Goal: Browse casually

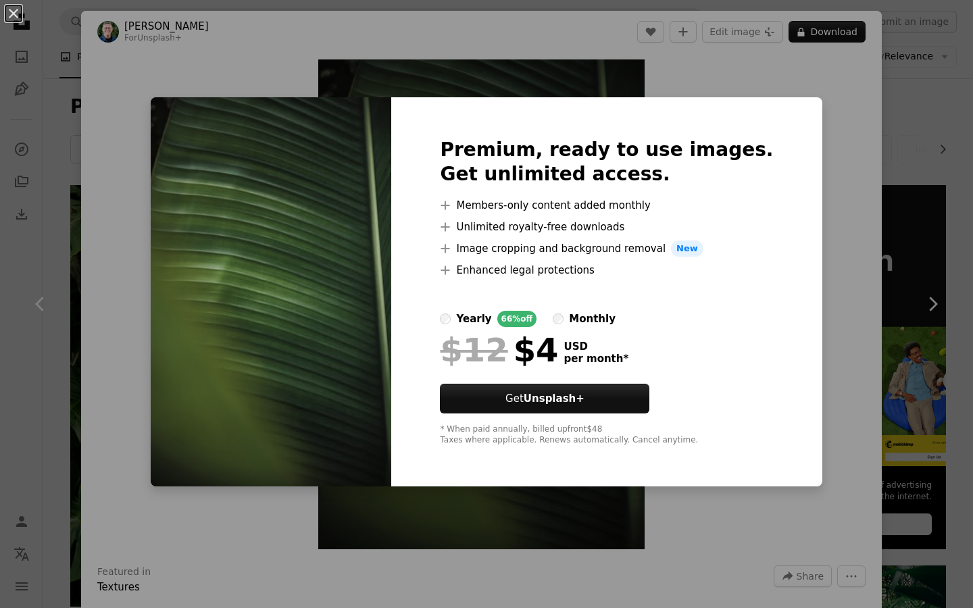
scroll to position [10897, 0]
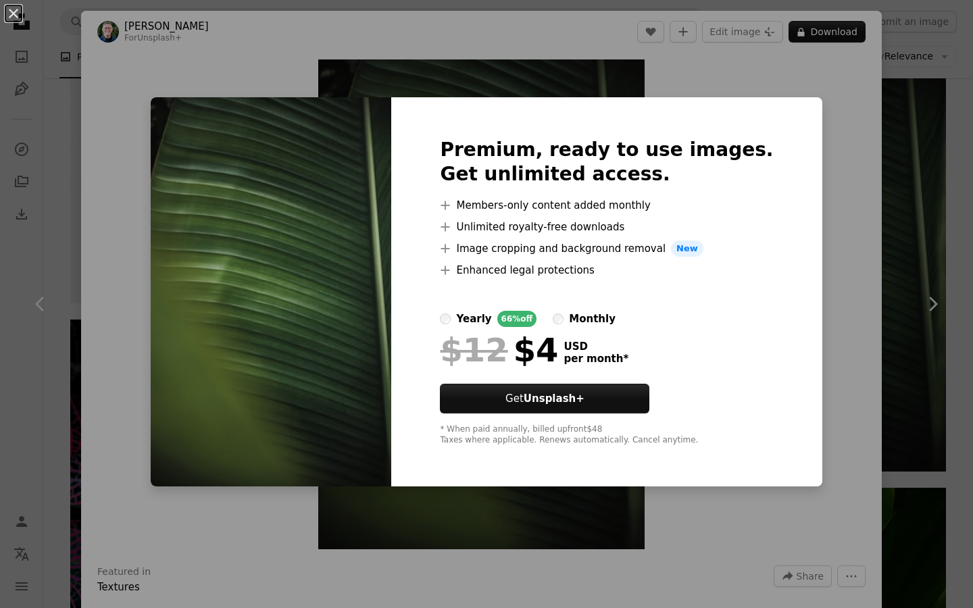
click at [810, 180] on div "An X shape Premium, ready to use images. Get unlimited access. A plus sign Memb…" at bounding box center [486, 304] width 973 height 608
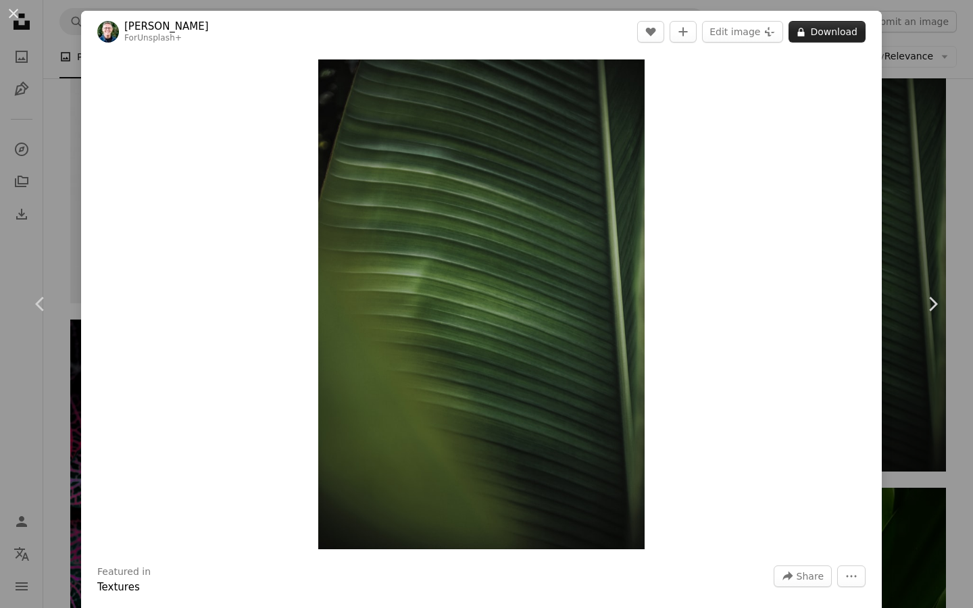
click at [841, 30] on button "A lock Download" at bounding box center [826, 32] width 77 height 22
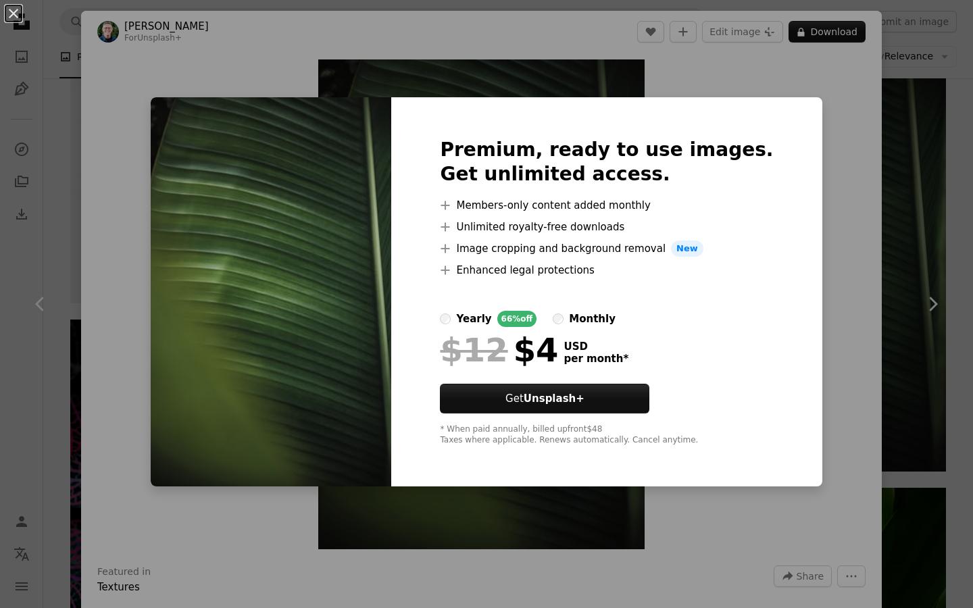
click at [828, 98] on div "An X shape Premium, ready to use images. Get unlimited access. A plus sign Memb…" at bounding box center [486, 304] width 973 height 608
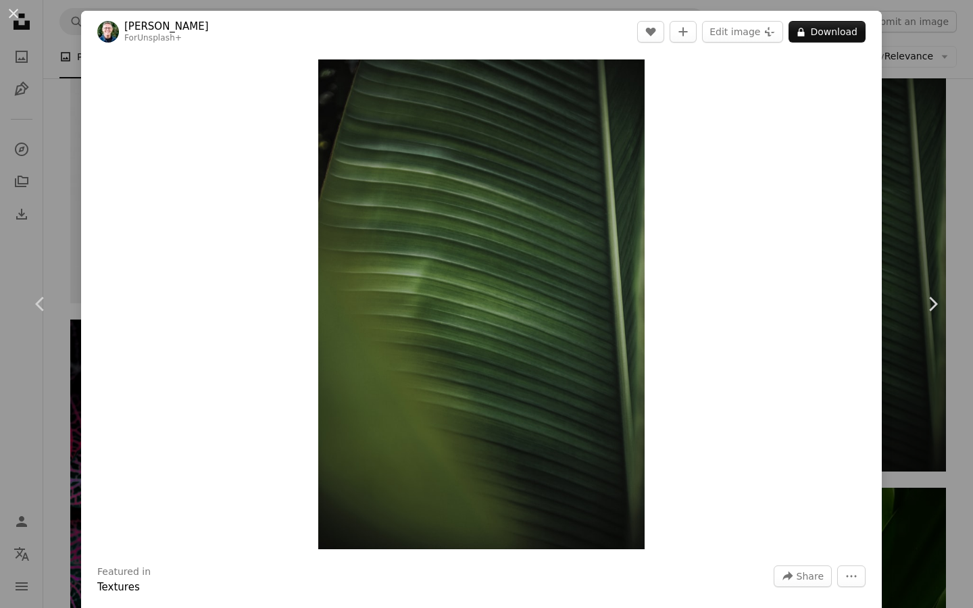
click at [935, 102] on div "An X shape Chevron left Chevron right [PERSON_NAME] For Unsplash+ A heart A plu…" at bounding box center [486, 304] width 973 height 608
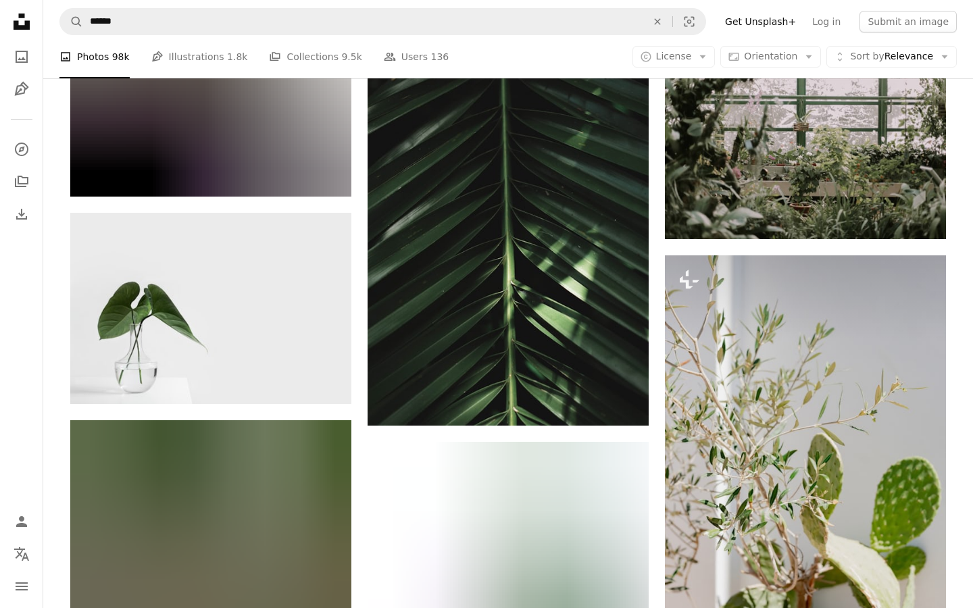
scroll to position [14588, 0]
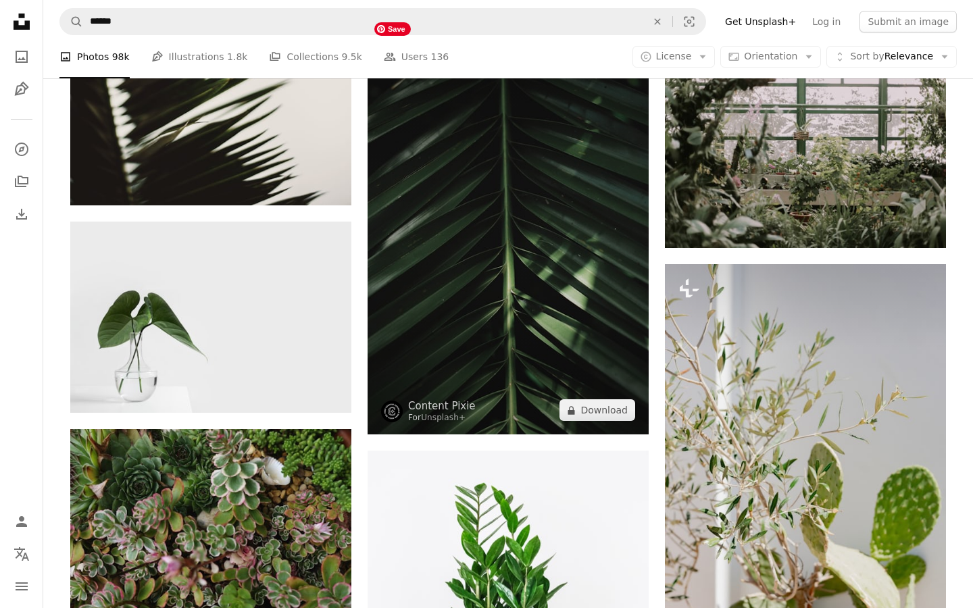
click at [574, 166] on img at bounding box center [507, 223] width 281 height 421
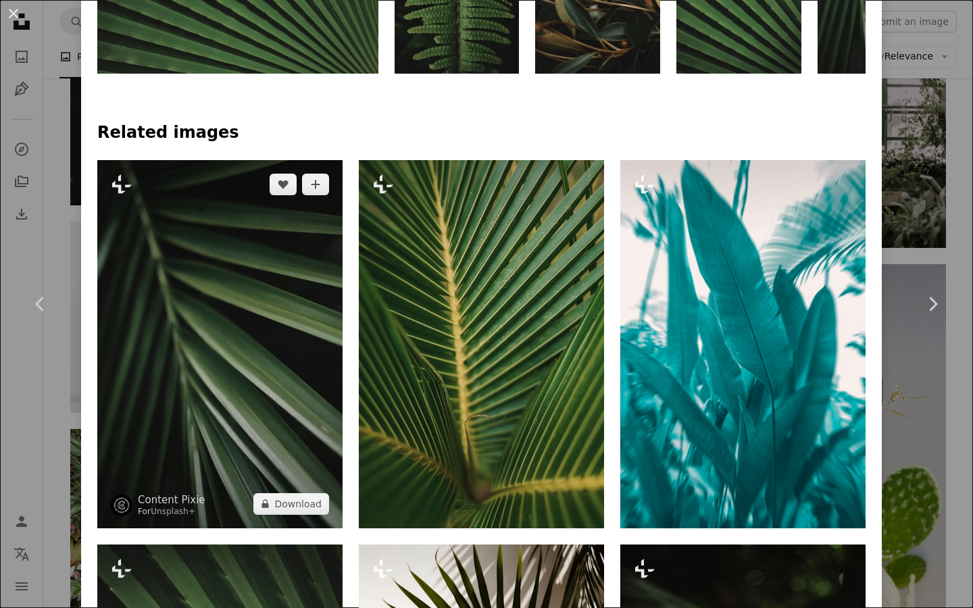
scroll to position [910, 0]
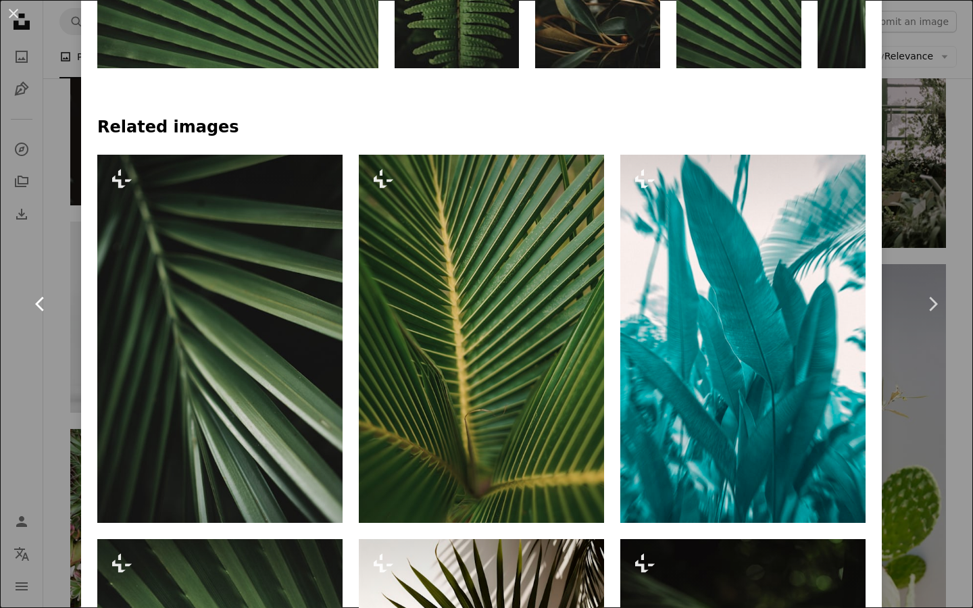
click at [70, 332] on link "Chevron left" at bounding box center [40, 304] width 81 height 130
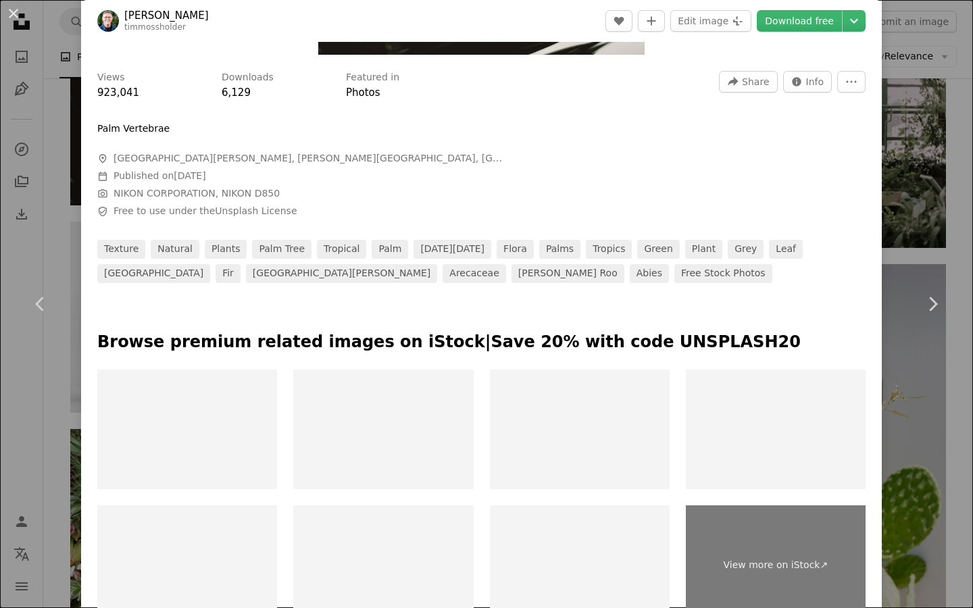
scroll to position [594, 0]
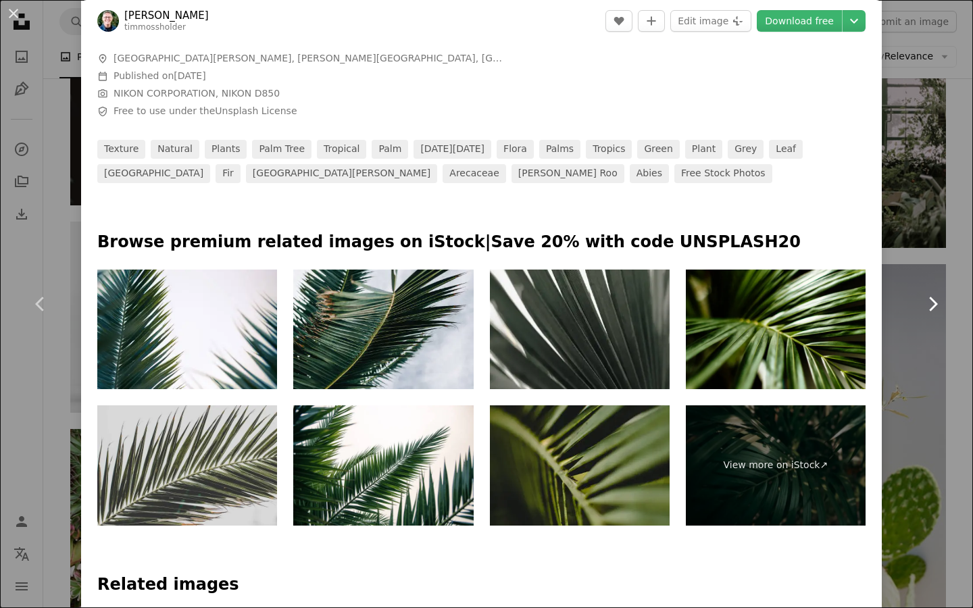
click at [921, 366] on link "Chevron right" at bounding box center [932, 304] width 81 height 130
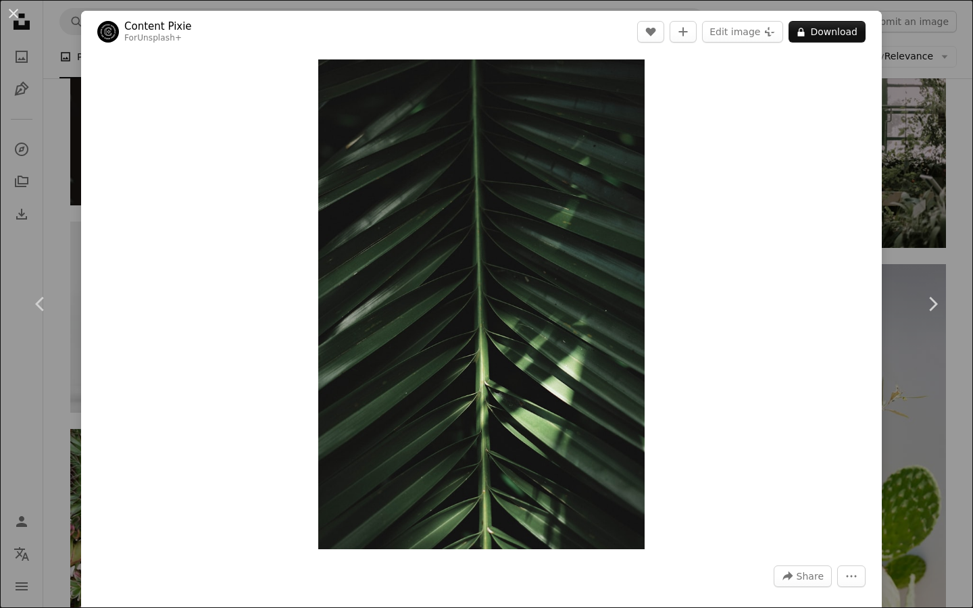
scroll to position [594, 0]
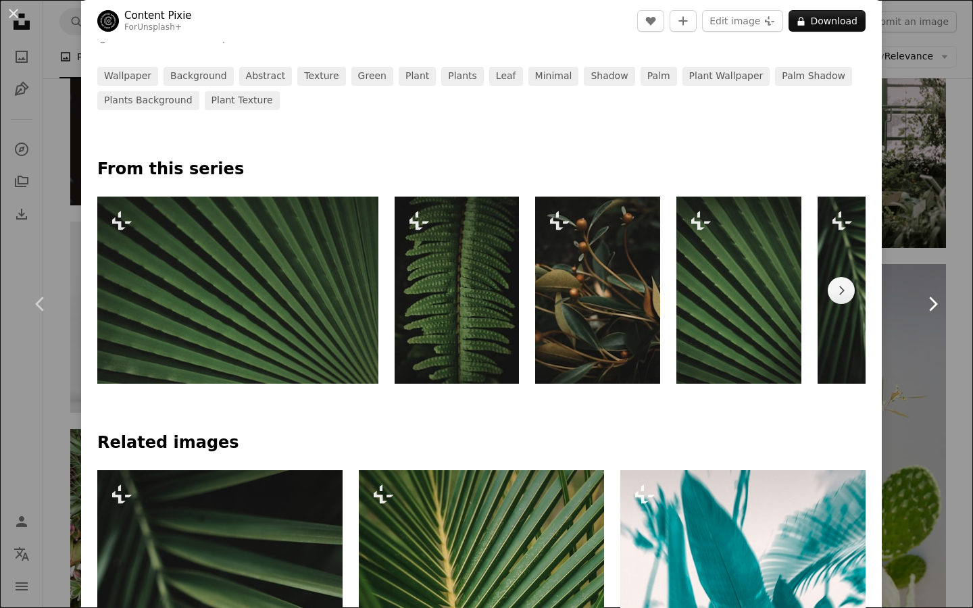
click at [951, 365] on link "Chevron right" at bounding box center [932, 304] width 81 height 130
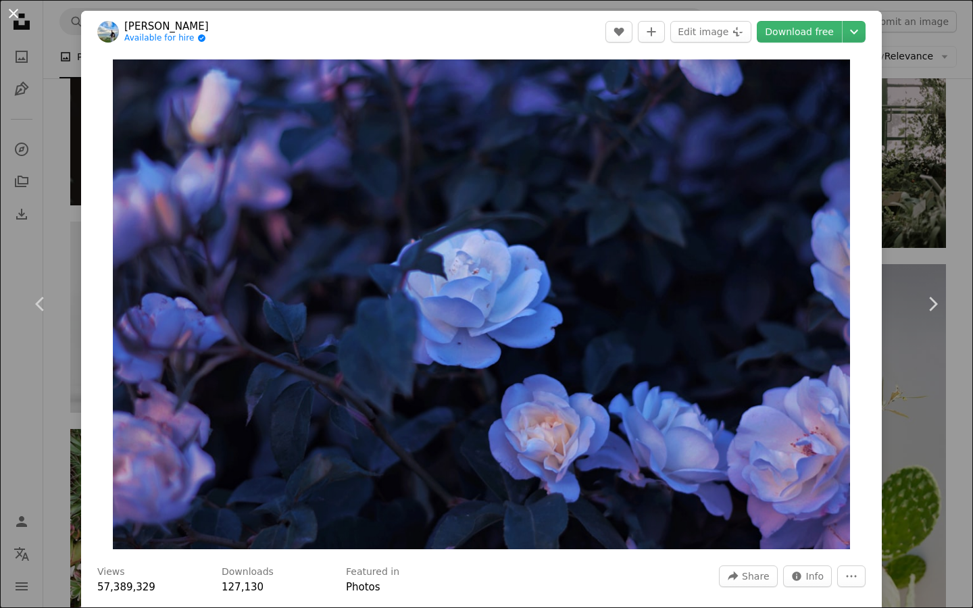
click at [19, 20] on button "An X shape" at bounding box center [13, 13] width 16 height 16
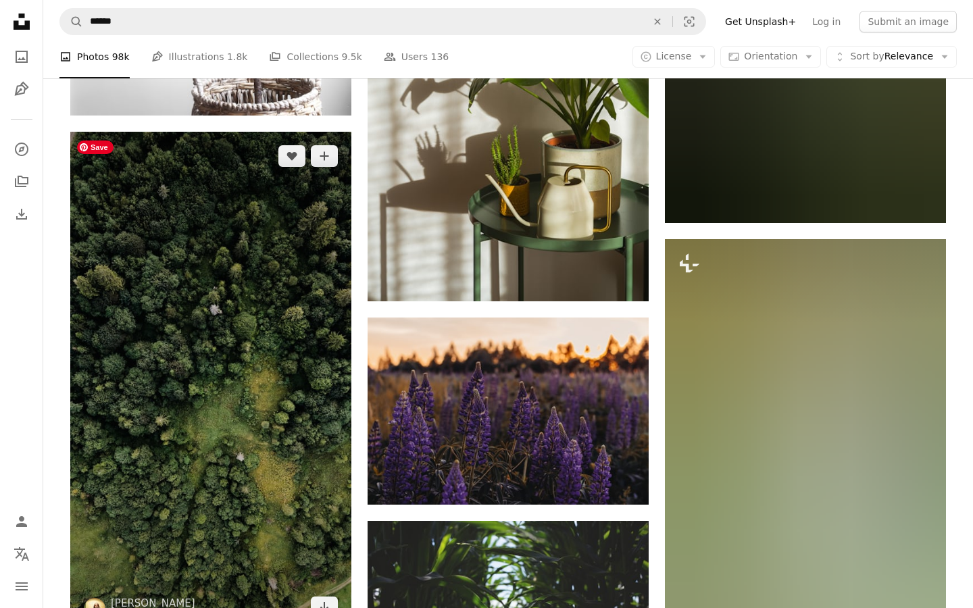
scroll to position [15537, 0]
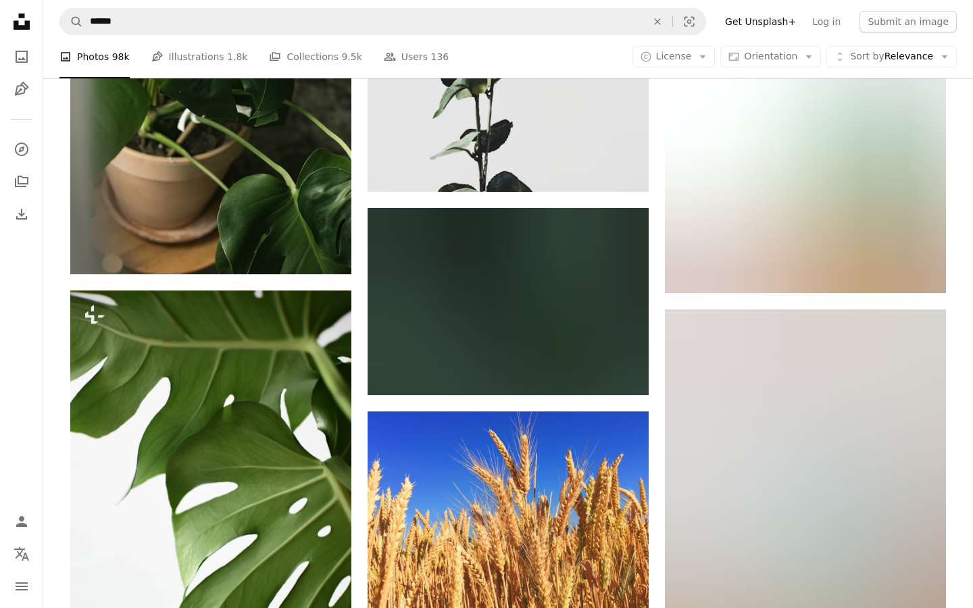
scroll to position [18864, 0]
